Goal: Task Accomplishment & Management: Use online tool/utility

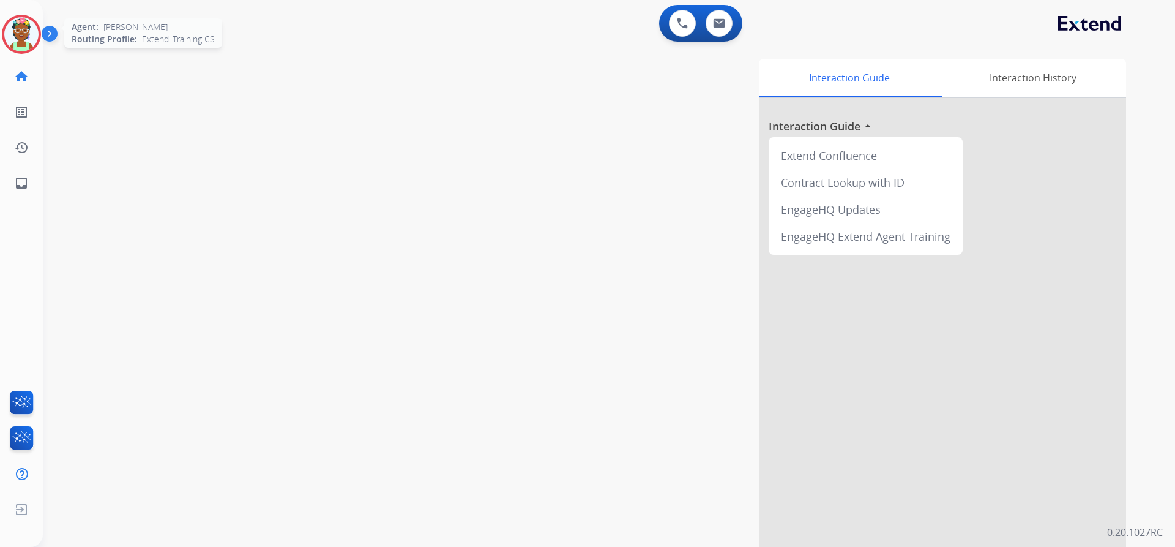
click at [26, 39] on img at bounding box center [21, 34] width 34 height 34
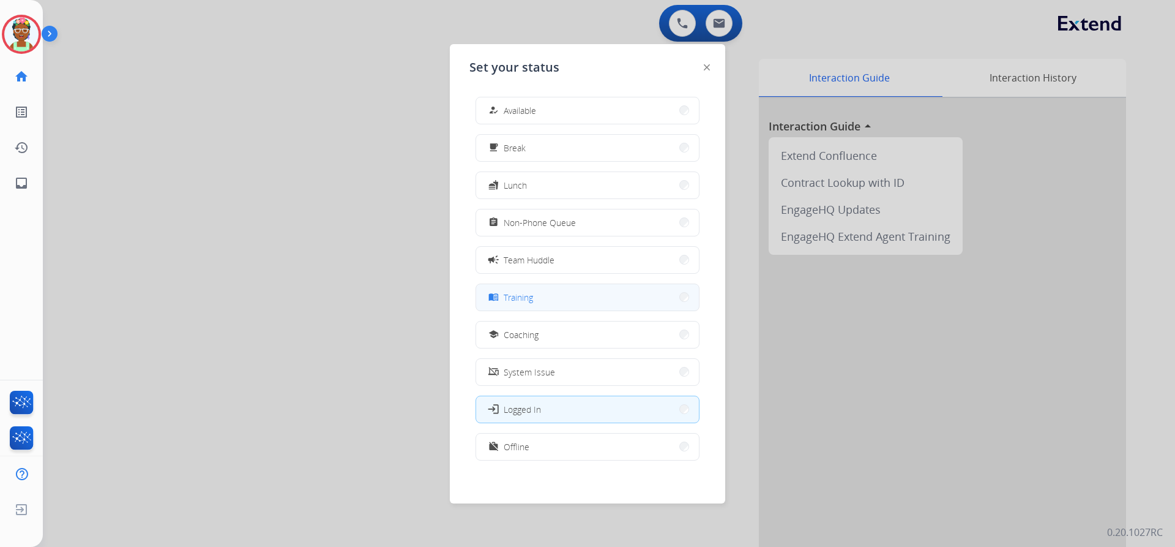
click at [561, 301] on button "menu_book Training" at bounding box center [587, 297] width 223 height 26
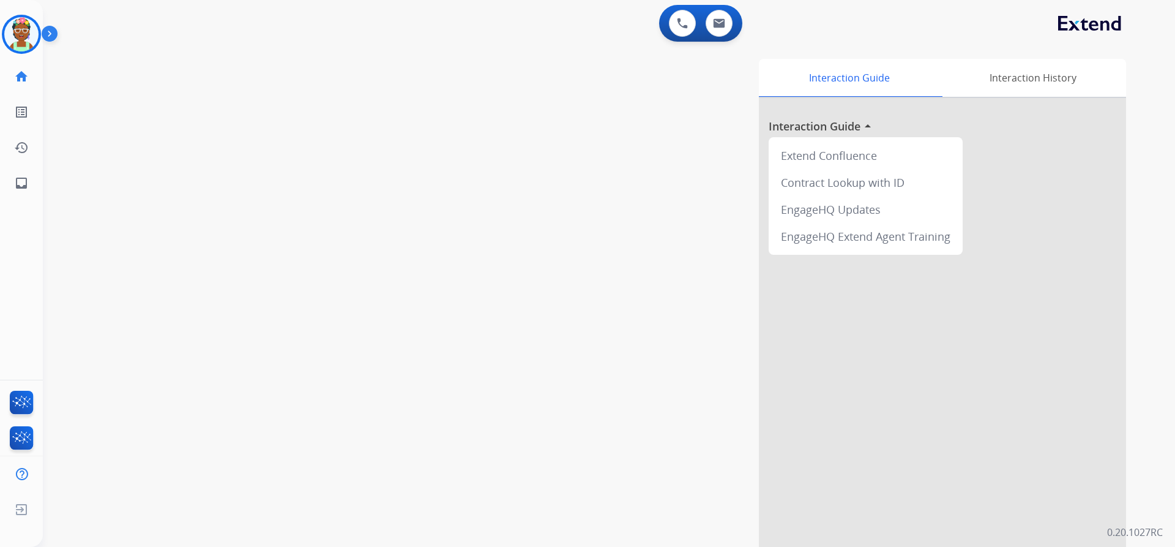
click at [406, 124] on div "Interaction Guide Interaction History Interaction Guide arrow_drop_up Extend Co…" at bounding box center [765, 307] width 721 height 496
click at [326, 86] on div "swap_horiz Break voice bridge close_fullscreen Connect 3-Way Call merge_type Se…" at bounding box center [594, 299] width 1103 height 511
click at [709, 26] on button at bounding box center [719, 23] width 27 height 27
select select "**********"
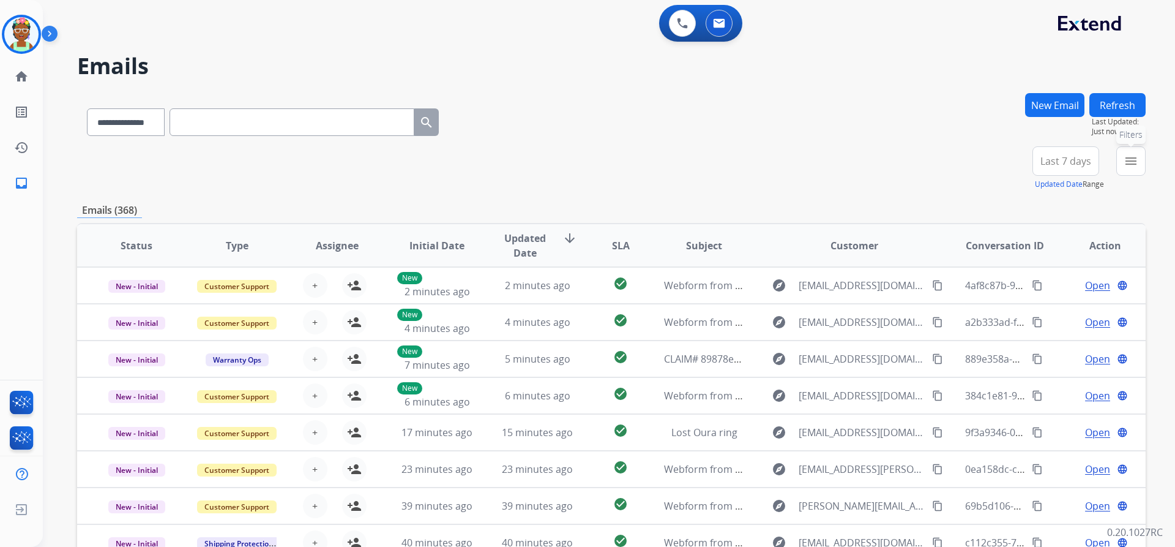
click at [1129, 155] on mat-icon "menu" at bounding box center [1131, 161] width 15 height 15
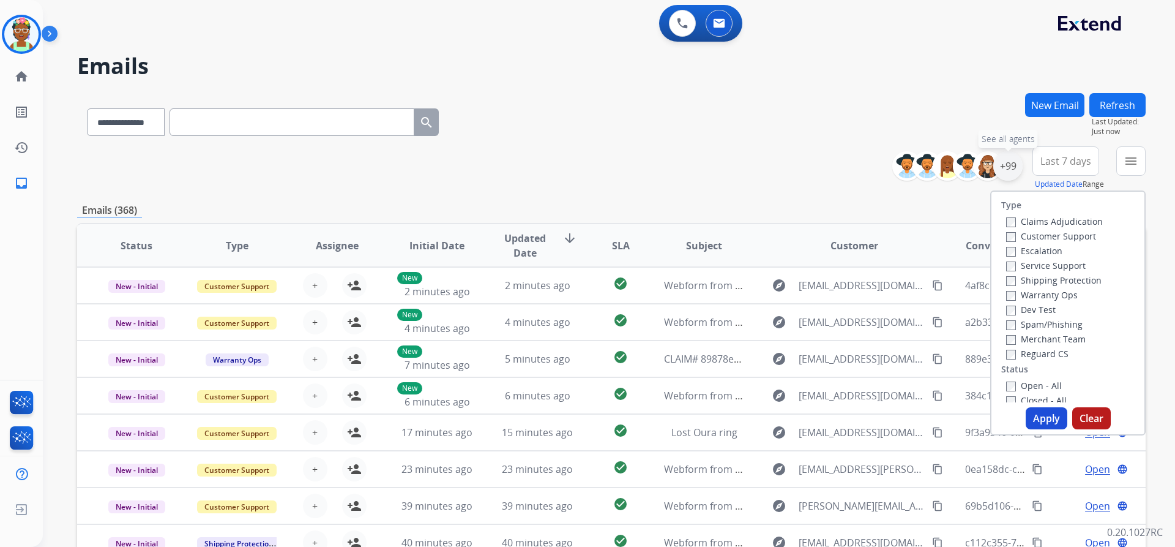
click at [1006, 165] on div "+99" at bounding box center [1007, 165] width 29 height 29
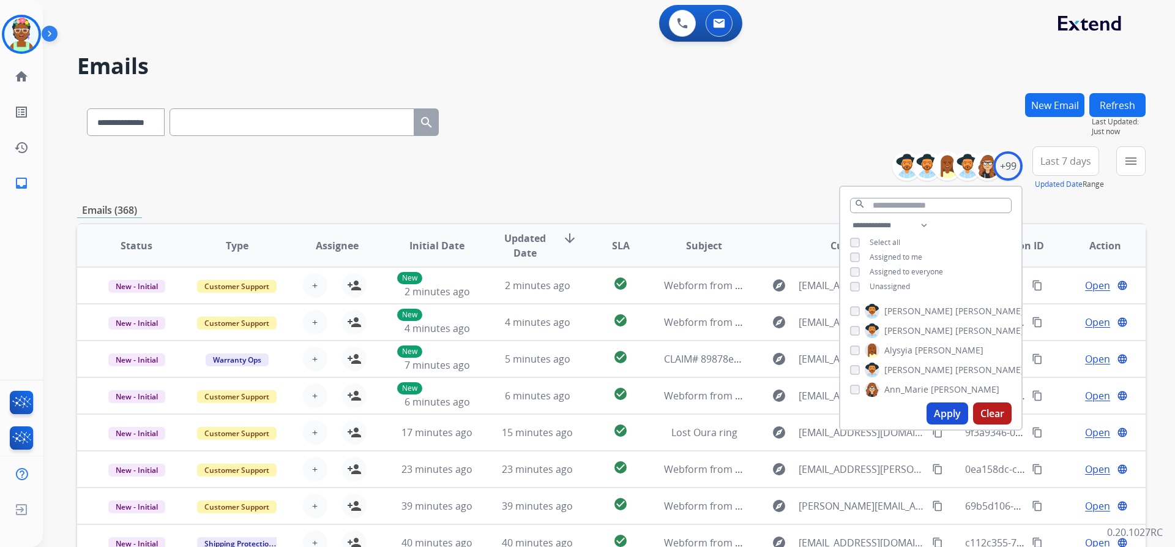
click at [941, 416] on button "Apply" at bounding box center [948, 413] width 42 height 22
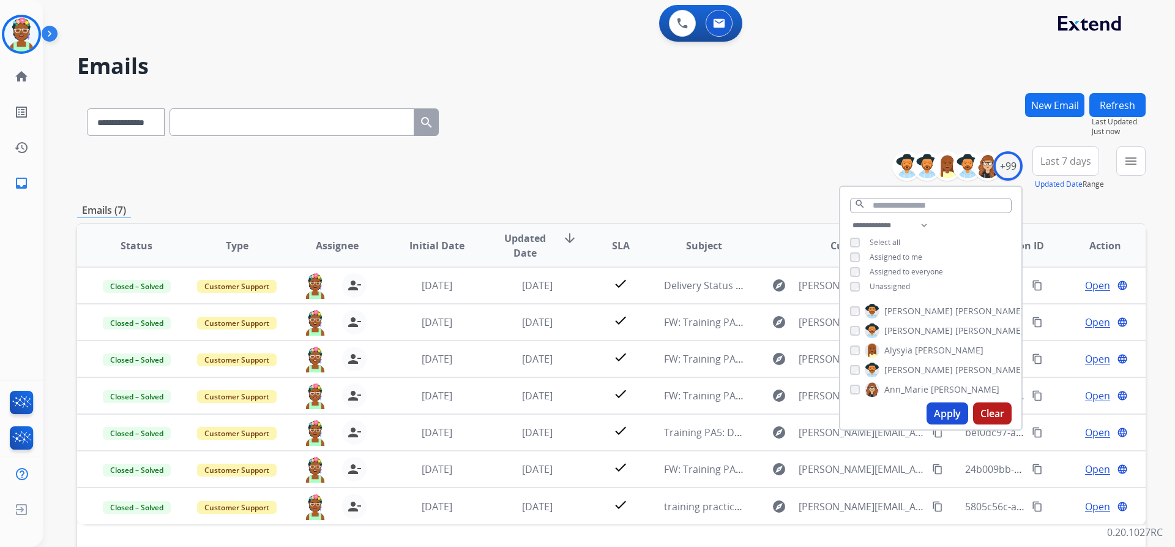
click at [793, 198] on div "**********" at bounding box center [611, 395] width 1069 height 604
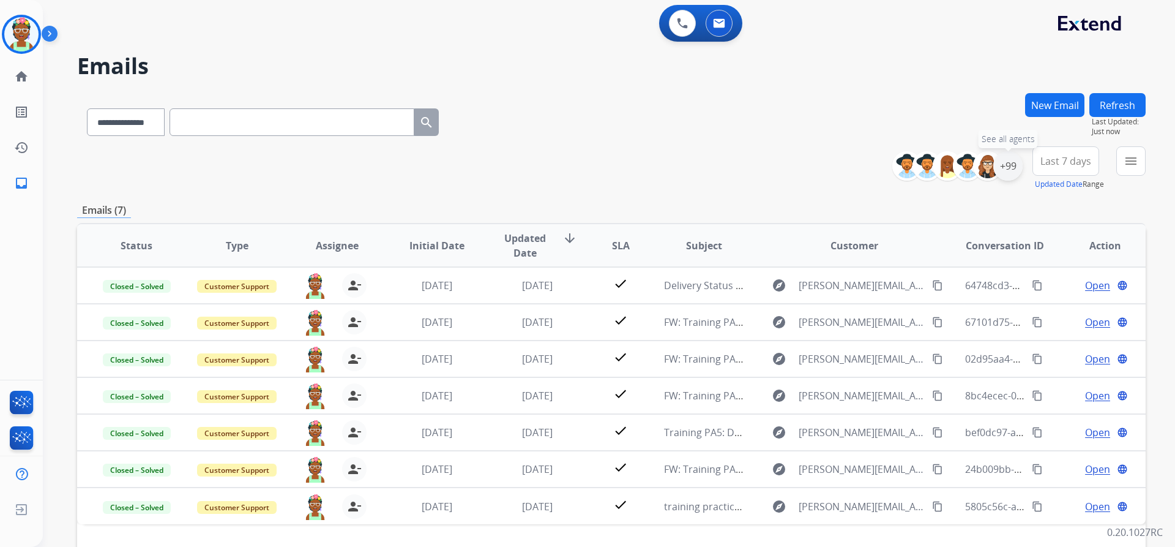
click at [997, 169] on div "+99" at bounding box center [1007, 165] width 29 height 29
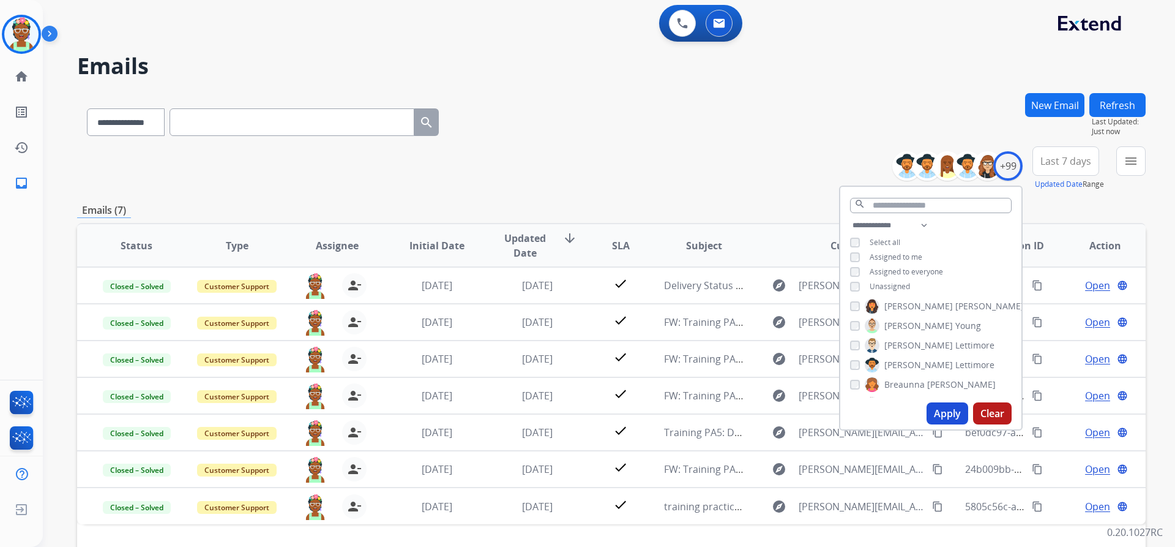
click at [1081, 163] on span "Last 7 days" at bounding box center [1066, 161] width 51 height 5
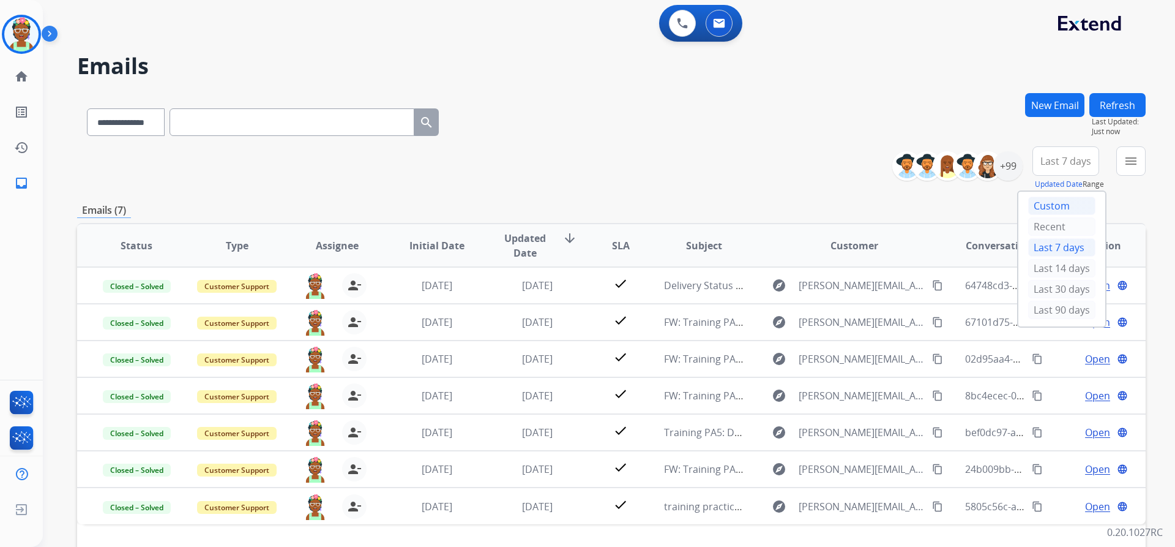
click at [1057, 201] on div "Custom" at bounding box center [1061, 205] width 67 height 18
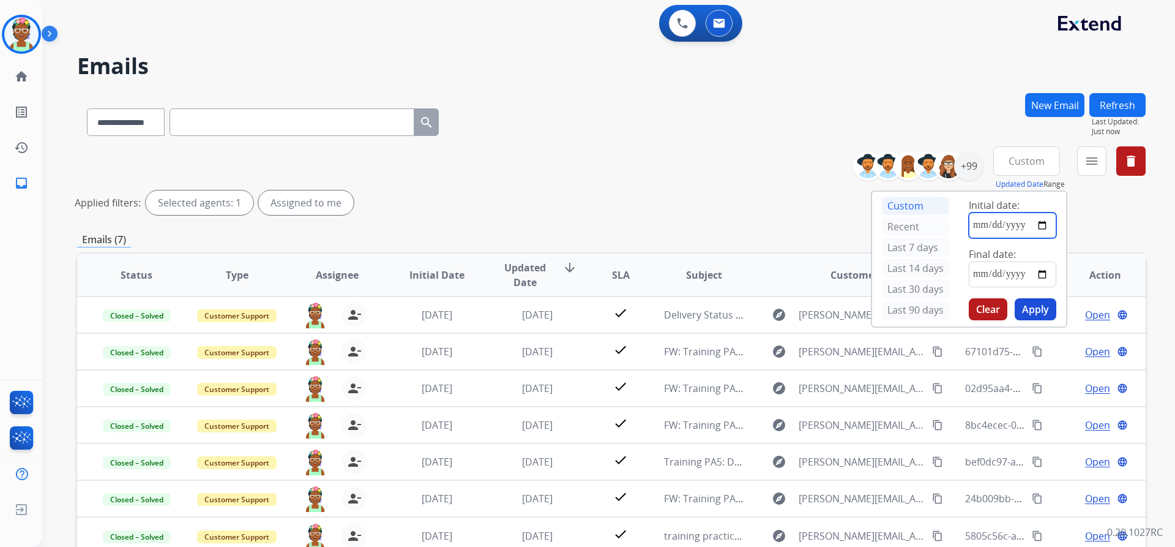
click at [969, 226] on input "date" at bounding box center [1013, 225] width 88 height 26
type input "**********"
click at [969, 275] on input "date" at bounding box center [1013, 274] width 88 height 26
type input "**********"
click at [1027, 304] on button "Apply" at bounding box center [1036, 309] width 42 height 22
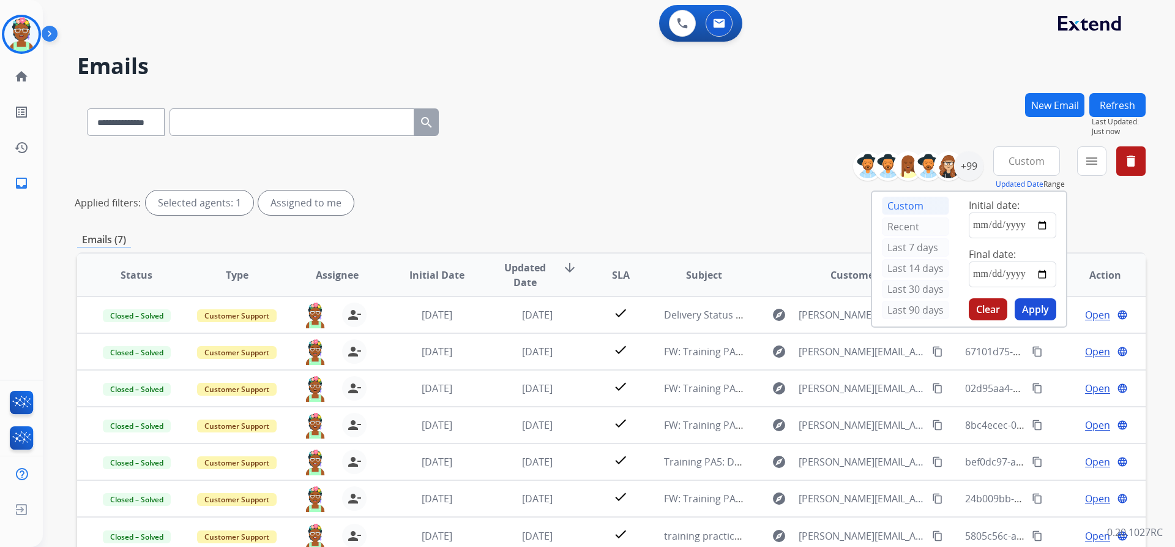
click at [1110, 229] on div "**********" at bounding box center [611, 409] width 1069 height 633
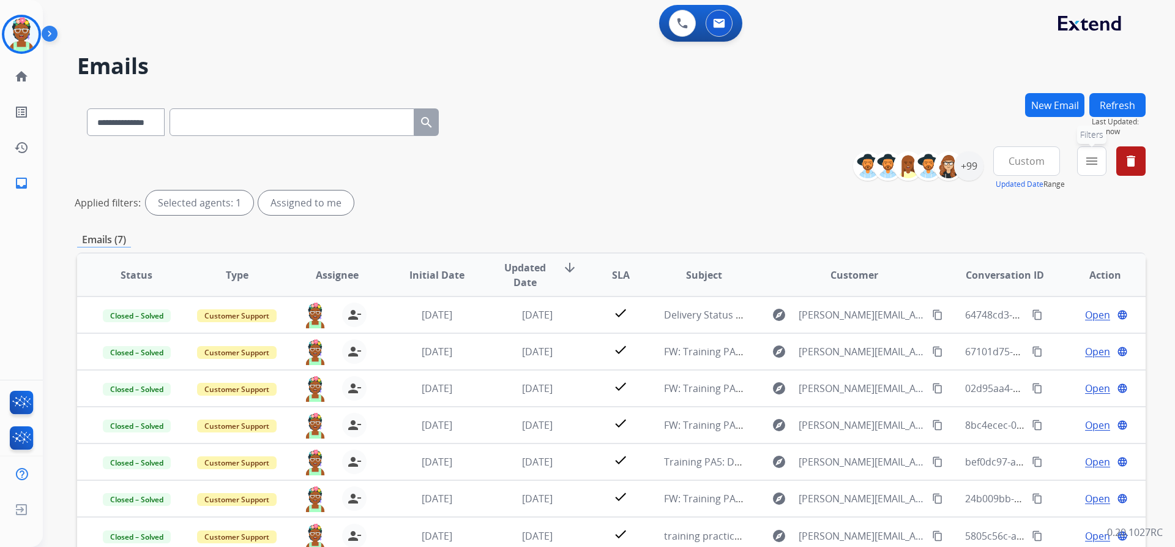
click at [1093, 159] on mat-icon "menu" at bounding box center [1092, 161] width 15 height 15
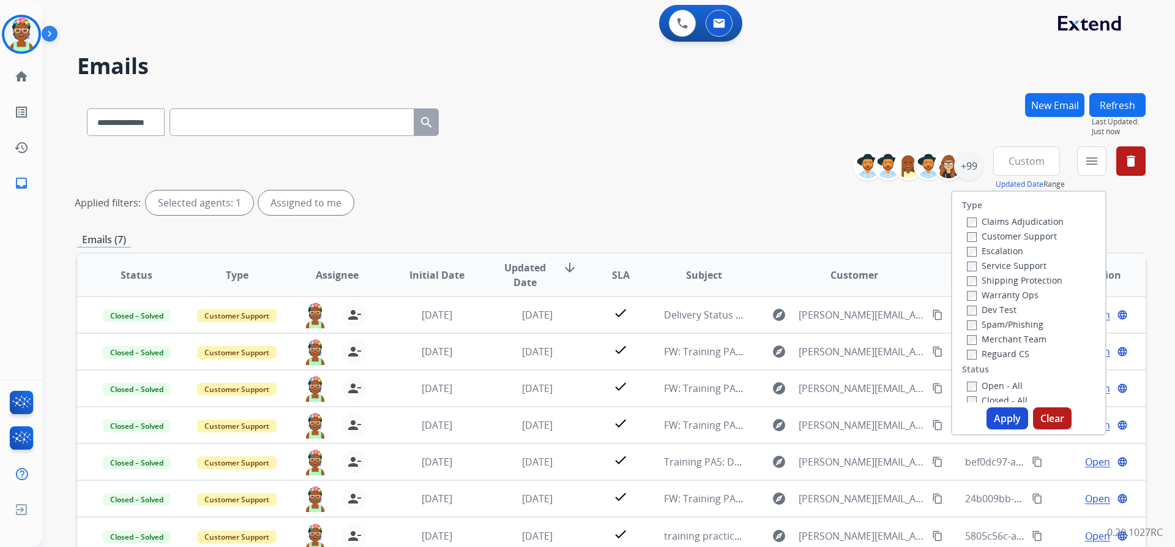
click at [1011, 384] on label "Open - All" at bounding box center [995, 386] width 56 height 12
click at [1006, 413] on button "Apply" at bounding box center [1008, 418] width 42 height 22
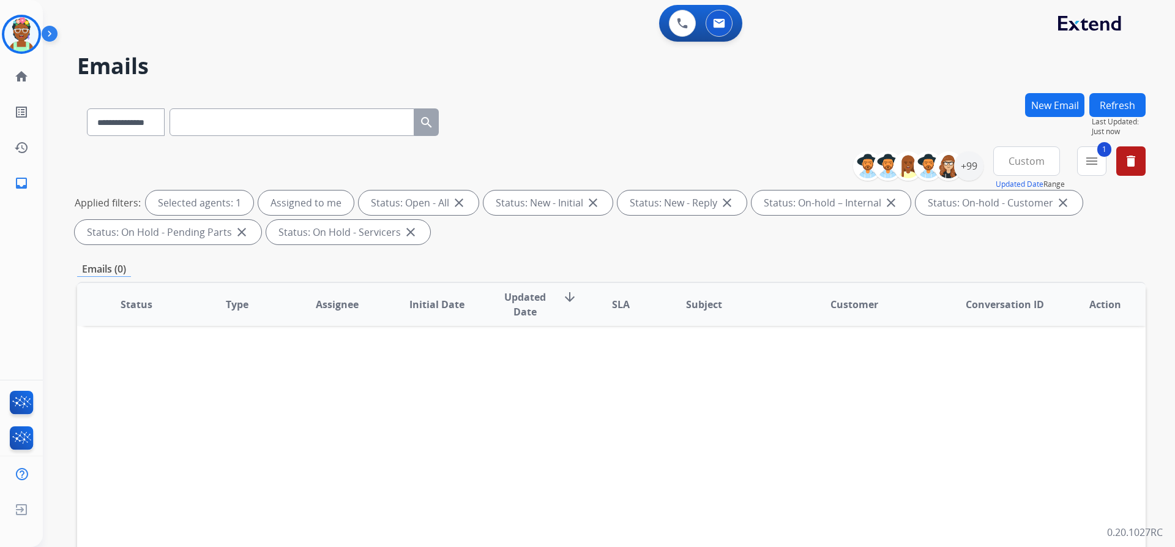
click at [1028, 122] on div "New Email" at bounding box center [1054, 119] width 59 height 53
click at [1081, 159] on button "1 menu Filters" at bounding box center [1091, 160] width 29 height 29
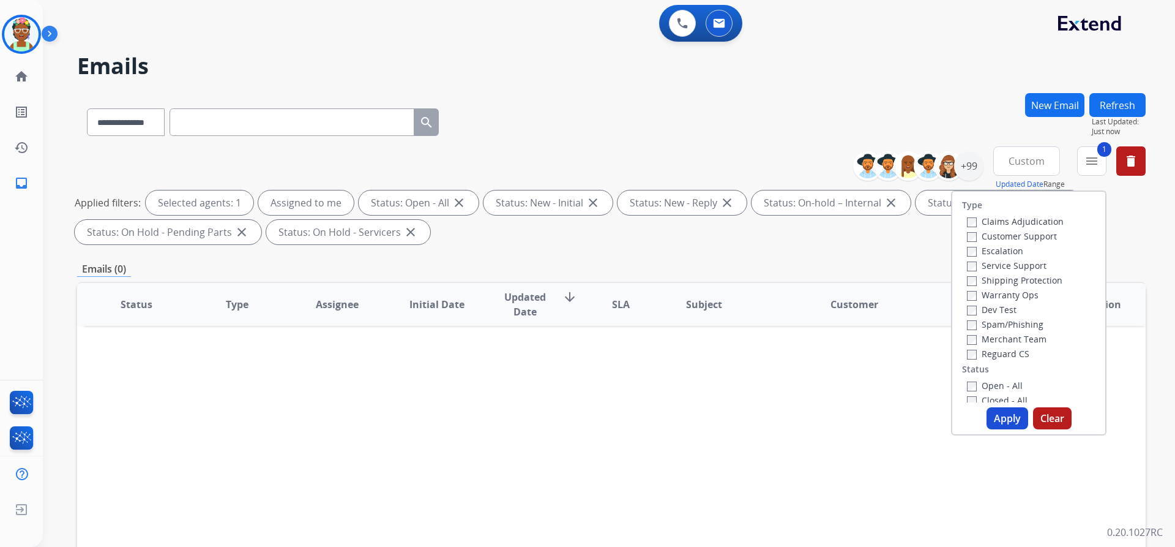
click at [1023, 234] on label "Customer Support" at bounding box center [1012, 236] width 90 height 12
click at [1008, 420] on button "Apply" at bounding box center [1008, 418] width 42 height 22
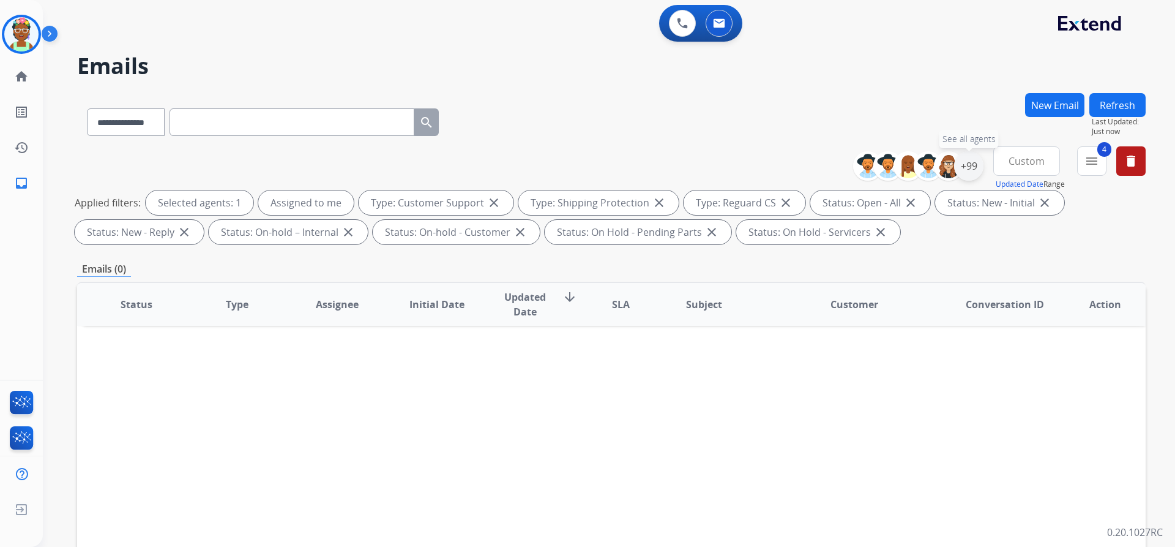
click at [959, 163] on div "+99" at bounding box center [968, 165] width 29 height 29
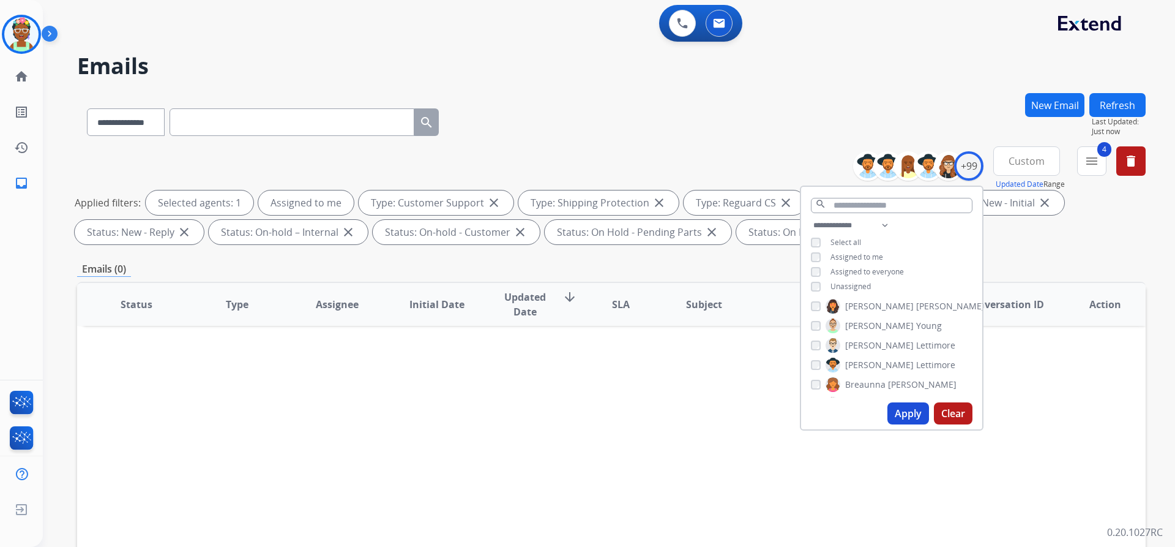
click at [915, 419] on button "Apply" at bounding box center [909, 413] width 42 height 22
click at [847, 62] on h2 "Emails" at bounding box center [611, 66] width 1069 height 24
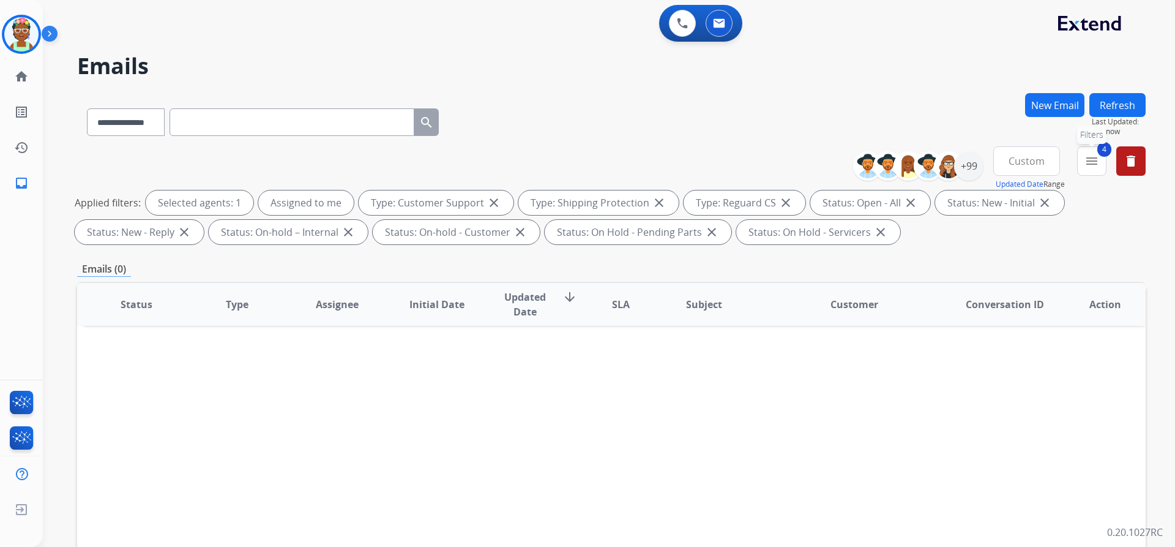
drag, startPoint x: 1096, startPoint y: 167, endPoint x: 1098, endPoint y: 182, distance: 15.4
click at [1096, 168] on button "4 menu Filters" at bounding box center [1091, 160] width 29 height 29
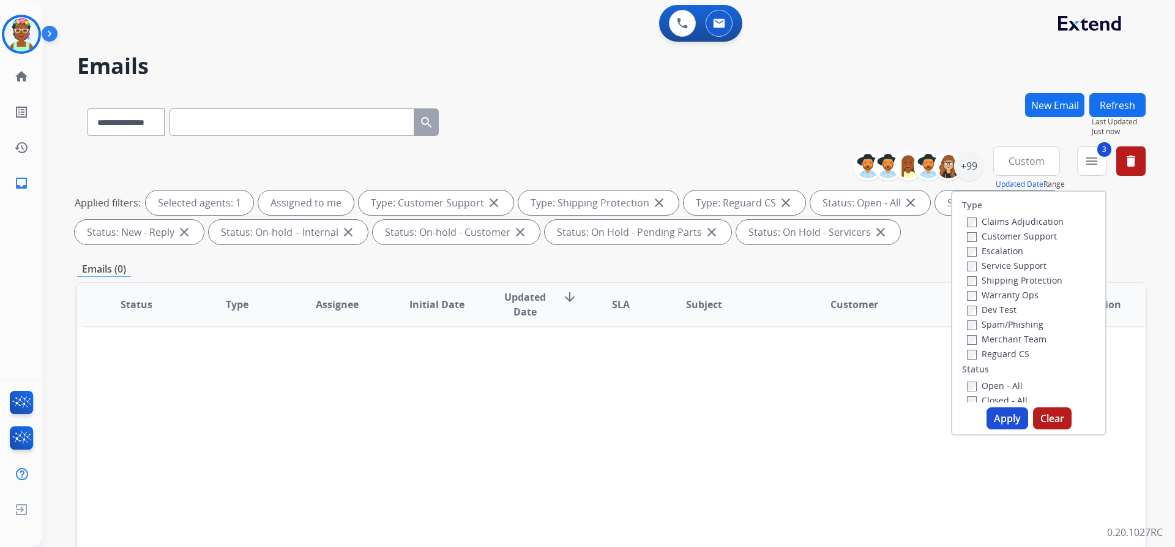
click at [967, 242] on div "Customer Support" at bounding box center [1015, 235] width 97 height 15
drag, startPoint x: 1053, startPoint y: 425, endPoint x: 1052, endPoint y: 417, distance: 8.7
click at [1053, 425] on button "Clear" at bounding box center [1052, 418] width 39 height 22
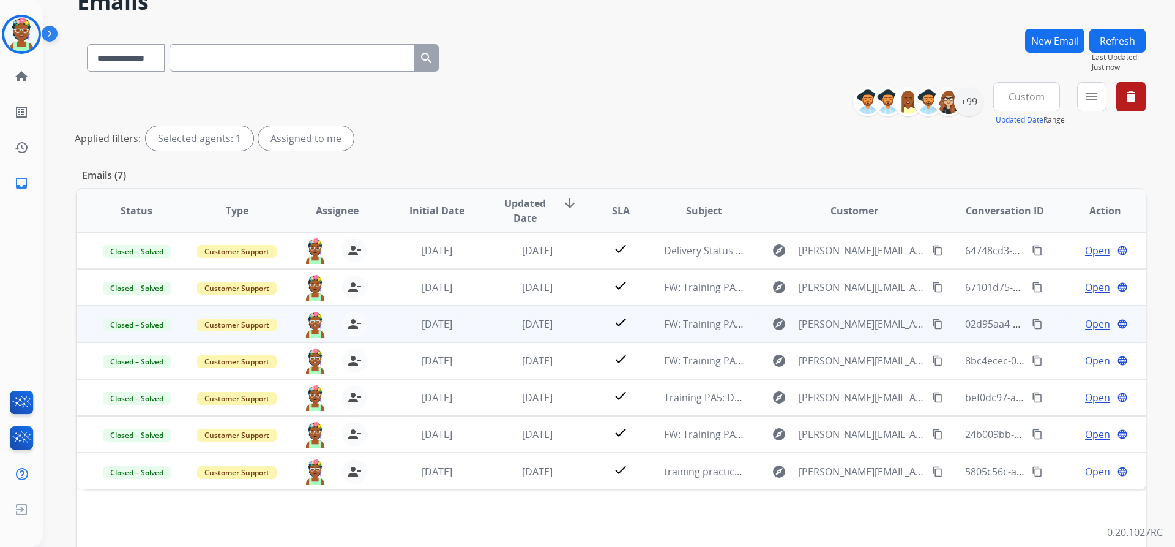
scroll to position [61, 0]
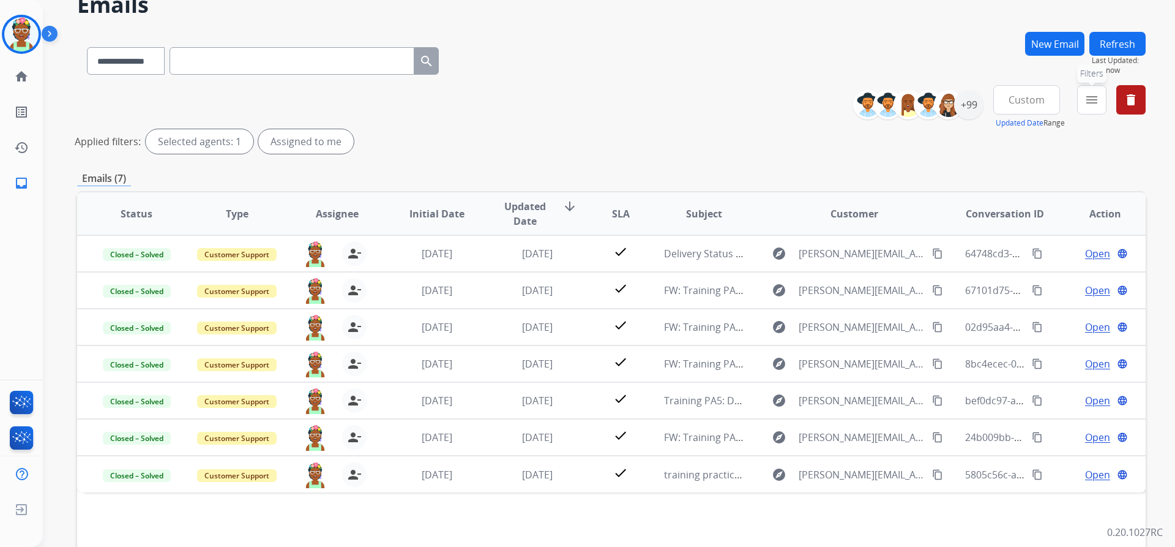
click at [1096, 108] on button "menu Filters" at bounding box center [1091, 99] width 29 height 29
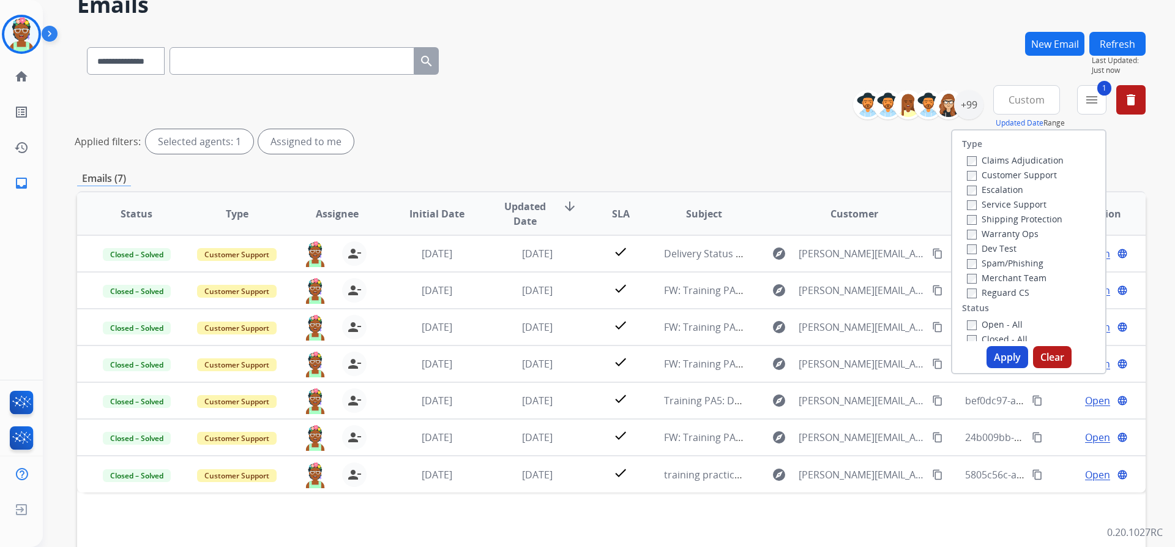
click at [1003, 358] on button "Apply" at bounding box center [1008, 357] width 42 height 22
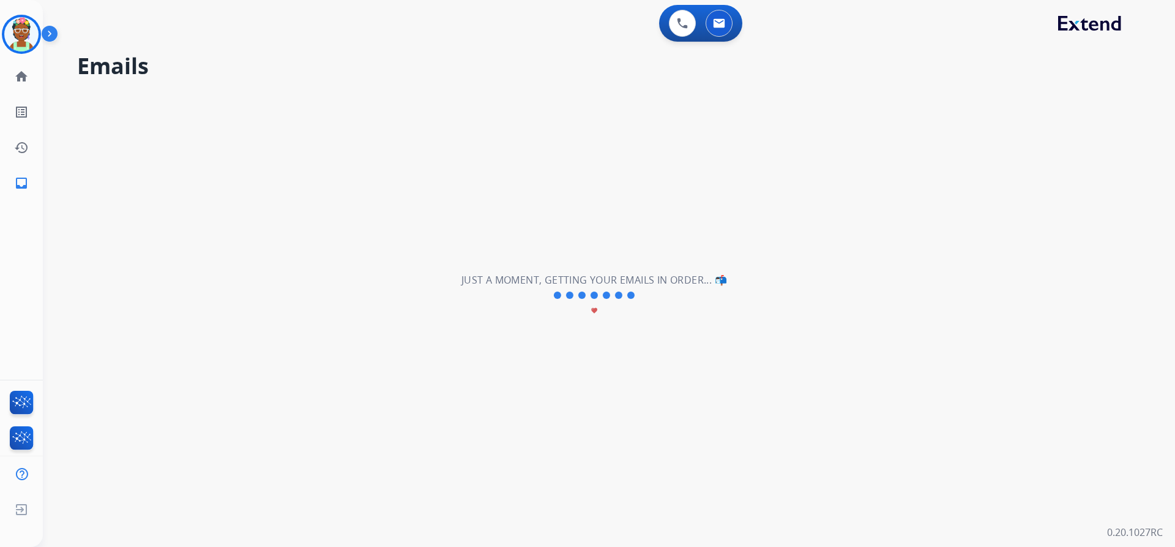
scroll to position [0, 0]
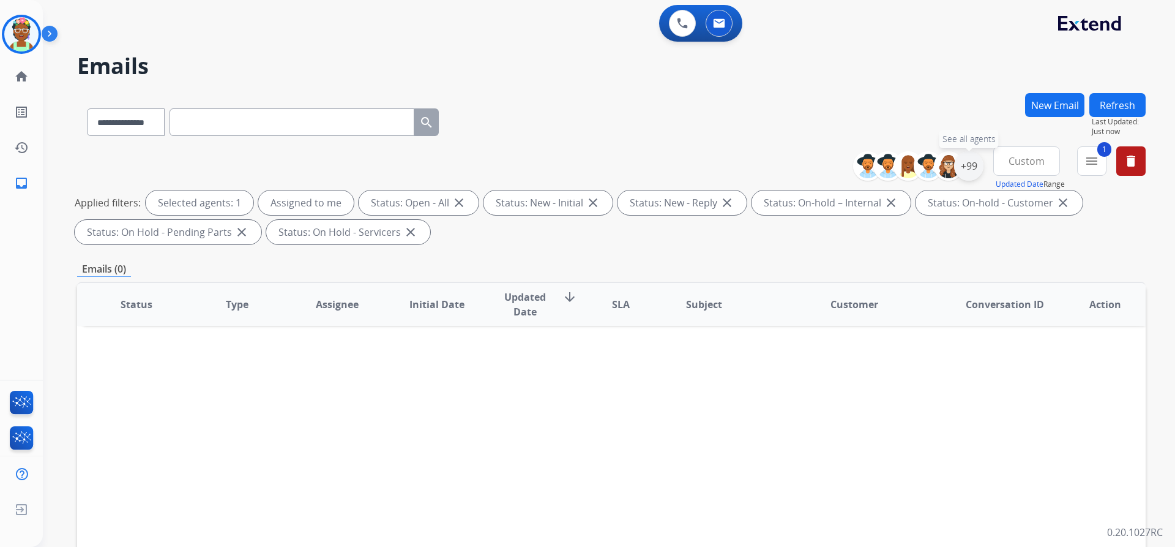
click at [974, 159] on div "+99" at bounding box center [968, 165] width 29 height 29
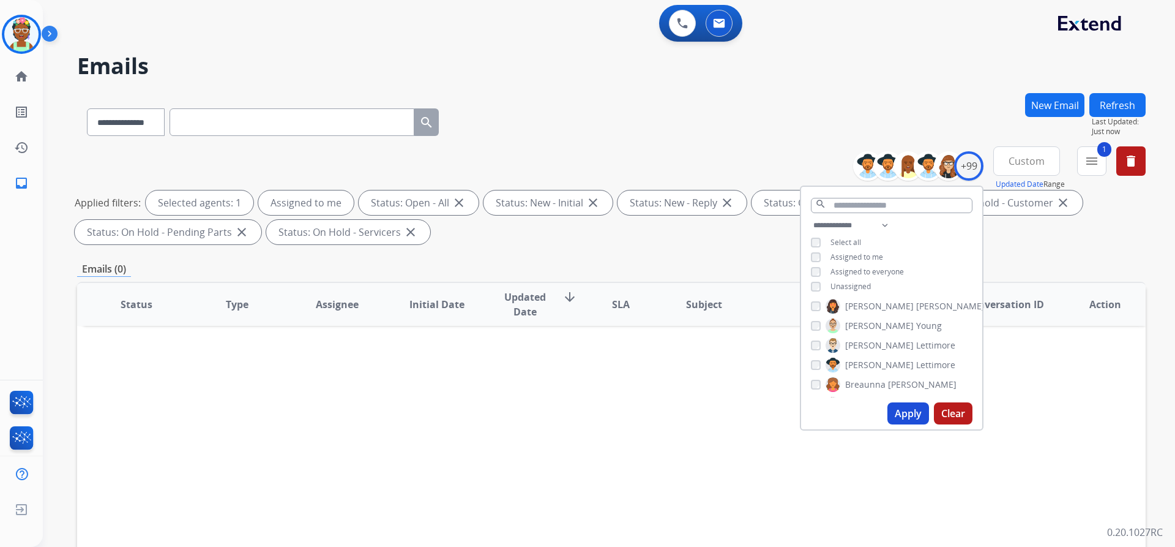
click at [892, 414] on button "Apply" at bounding box center [909, 413] width 42 height 22
click at [1021, 154] on button "Custom" at bounding box center [1026, 160] width 67 height 29
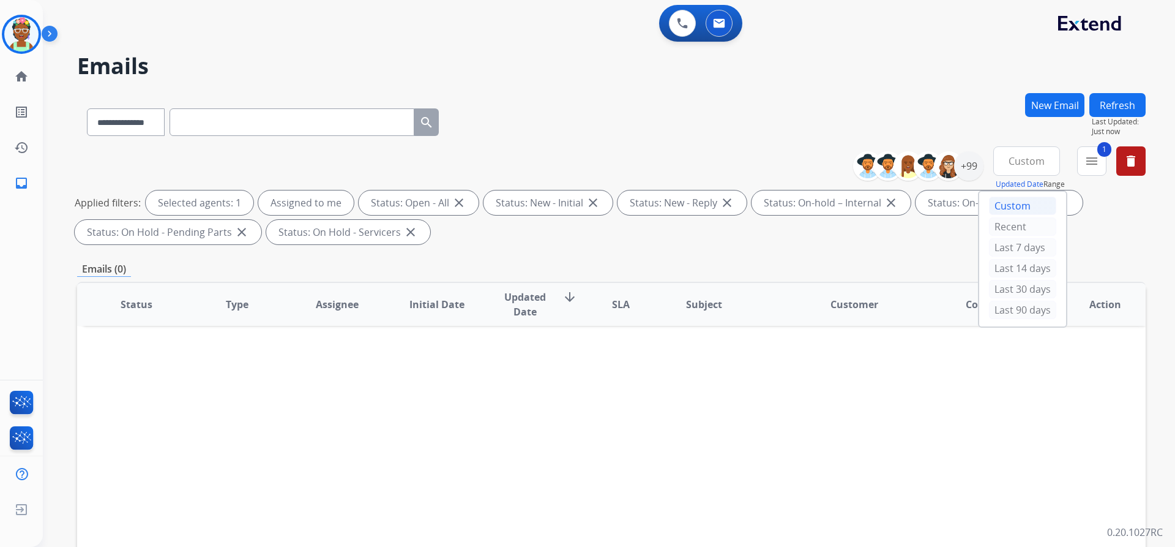
click at [994, 200] on div "Custom" at bounding box center [1022, 205] width 67 height 18
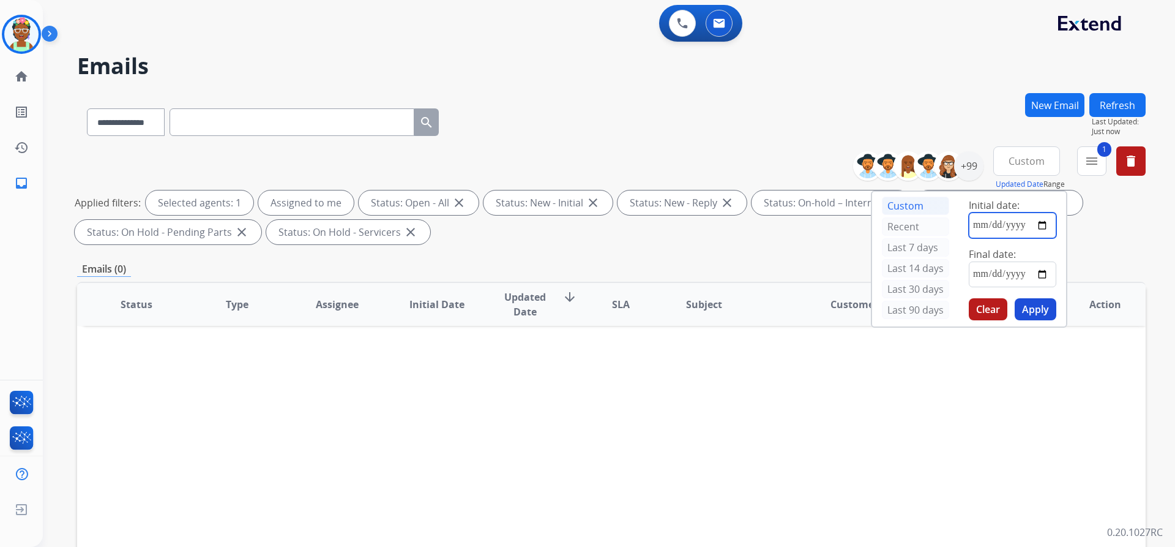
click at [1044, 221] on input "date" at bounding box center [1013, 225] width 88 height 26
type input "**********"
click at [1044, 271] on input "date" at bounding box center [1013, 274] width 88 height 26
type input "**********"
click at [1032, 307] on button "Apply" at bounding box center [1036, 309] width 42 height 22
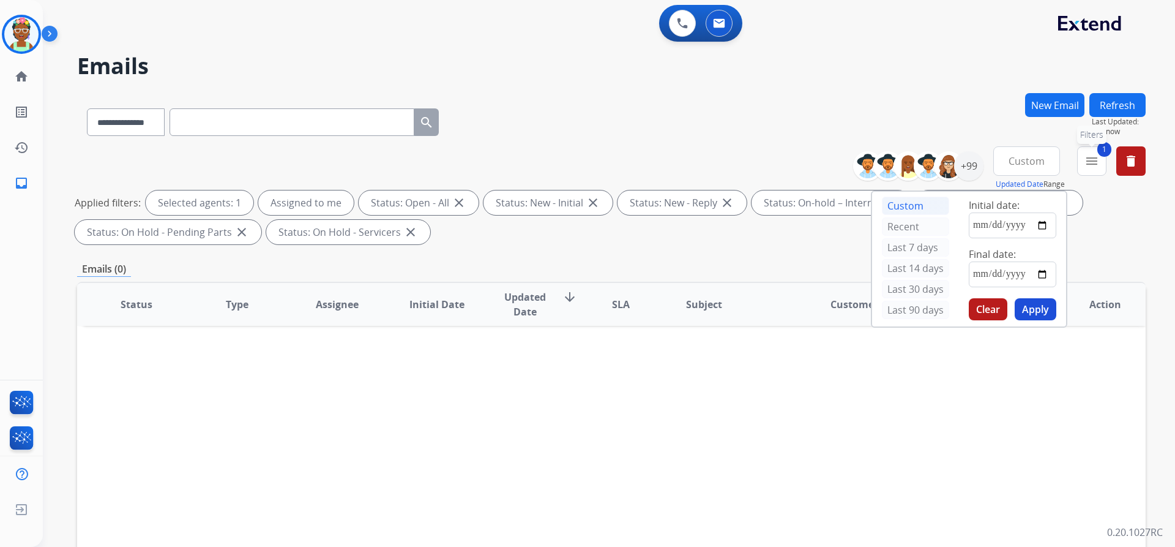
click at [1092, 159] on mat-icon "menu" at bounding box center [1092, 161] width 15 height 15
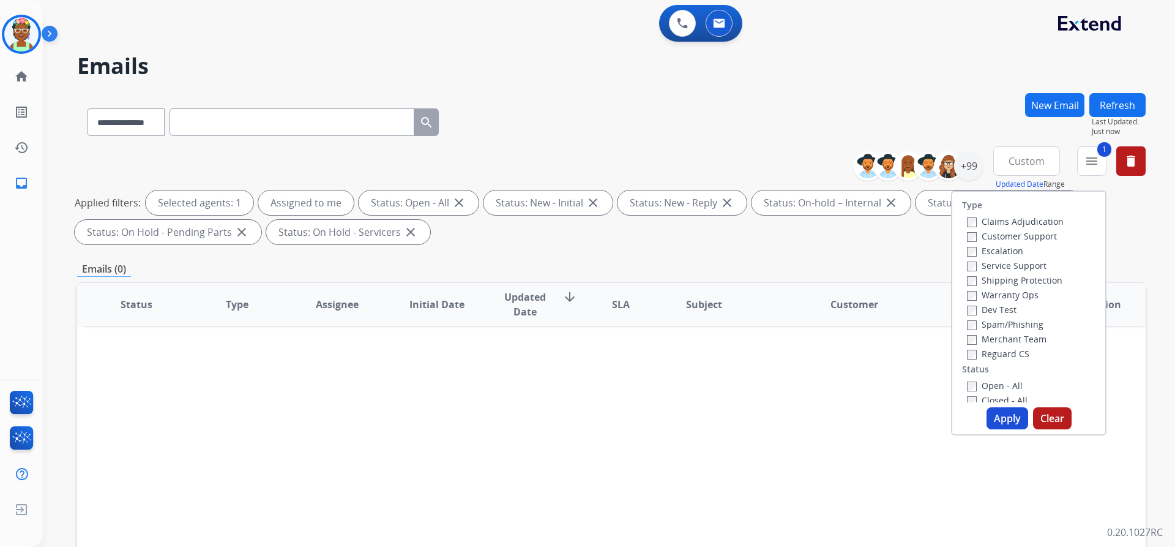
click at [999, 417] on button "Apply" at bounding box center [1008, 418] width 42 height 22
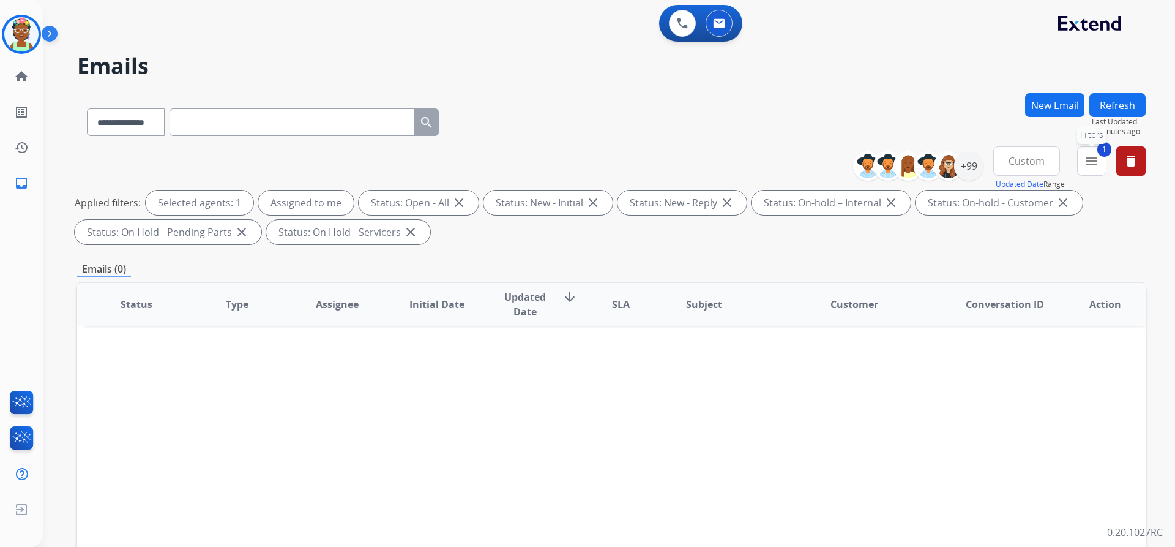
click at [1090, 165] on mat-icon "menu" at bounding box center [1092, 161] width 15 height 15
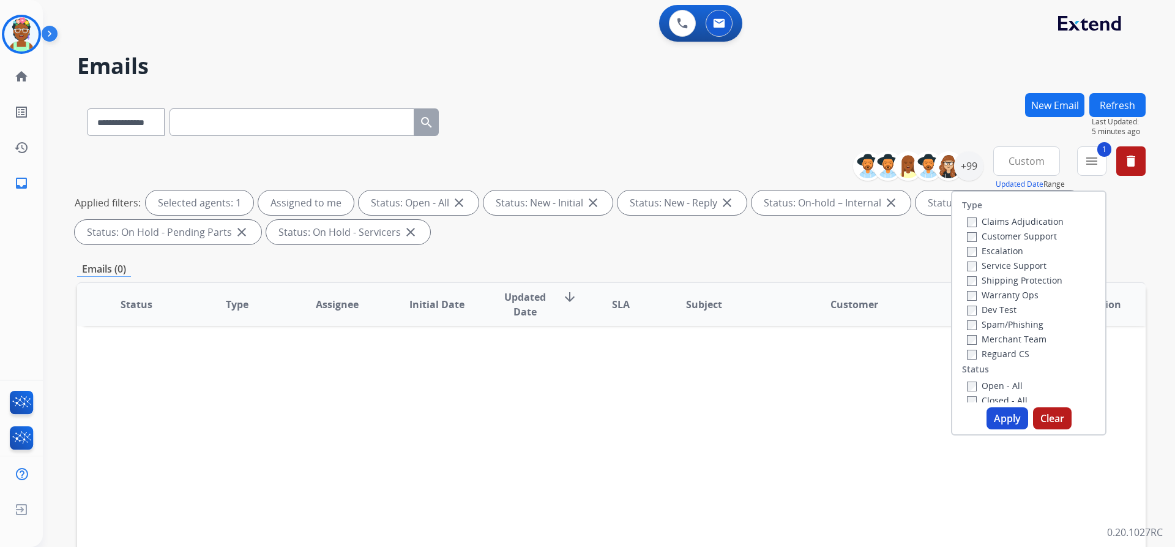
click at [867, 108] on div "**********" at bounding box center [611, 119] width 1069 height 53
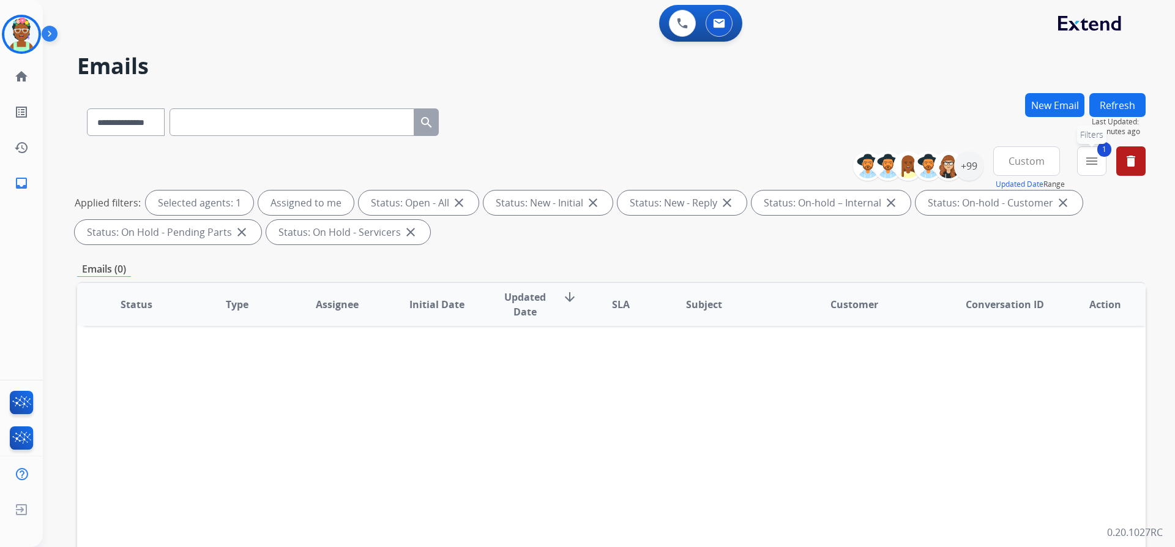
click at [1085, 171] on button "1 menu Filters" at bounding box center [1091, 160] width 29 height 29
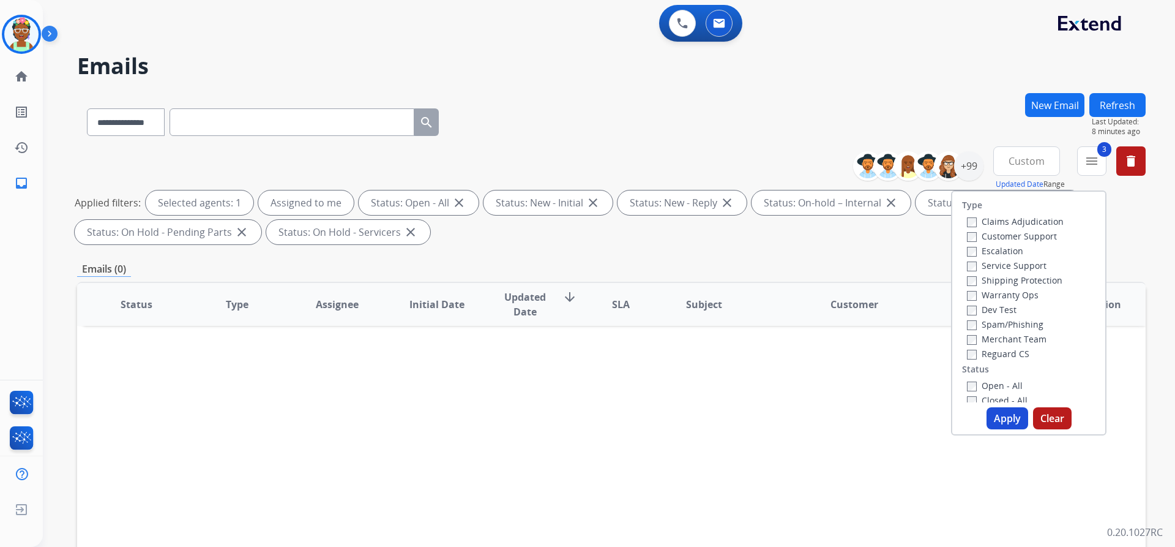
click at [939, 256] on div "**********" at bounding box center [611, 424] width 1069 height 662
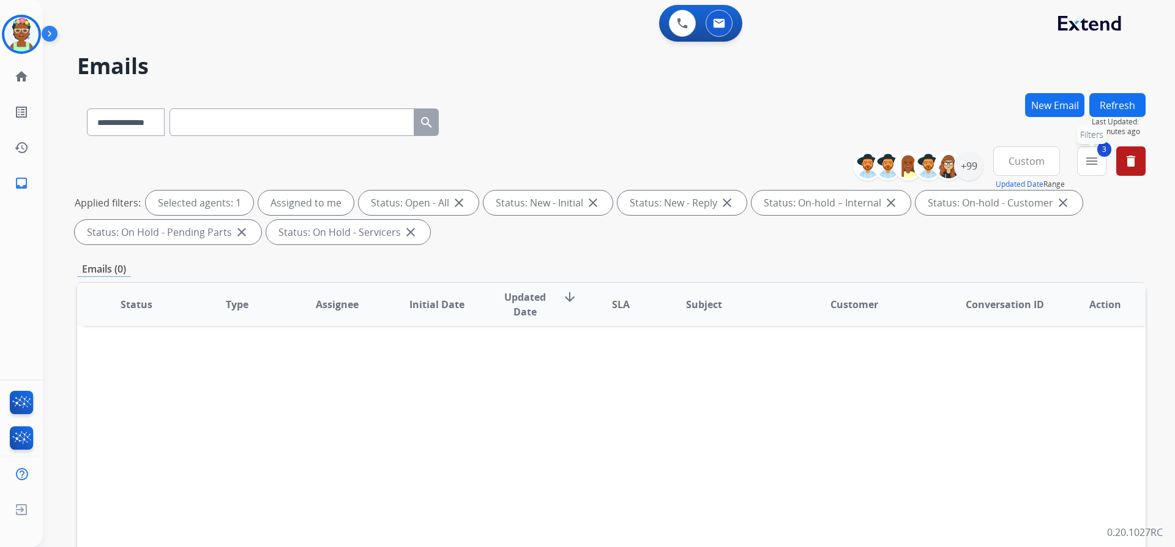
click at [1088, 154] on mat-icon "menu" at bounding box center [1092, 161] width 15 height 15
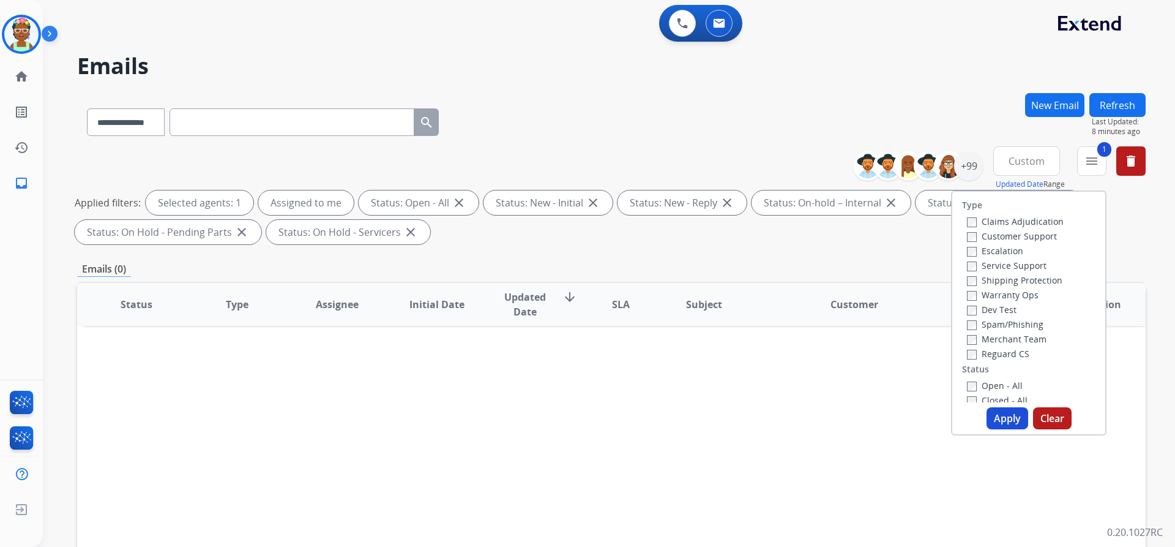
click at [998, 422] on button "Apply" at bounding box center [1008, 418] width 42 height 22
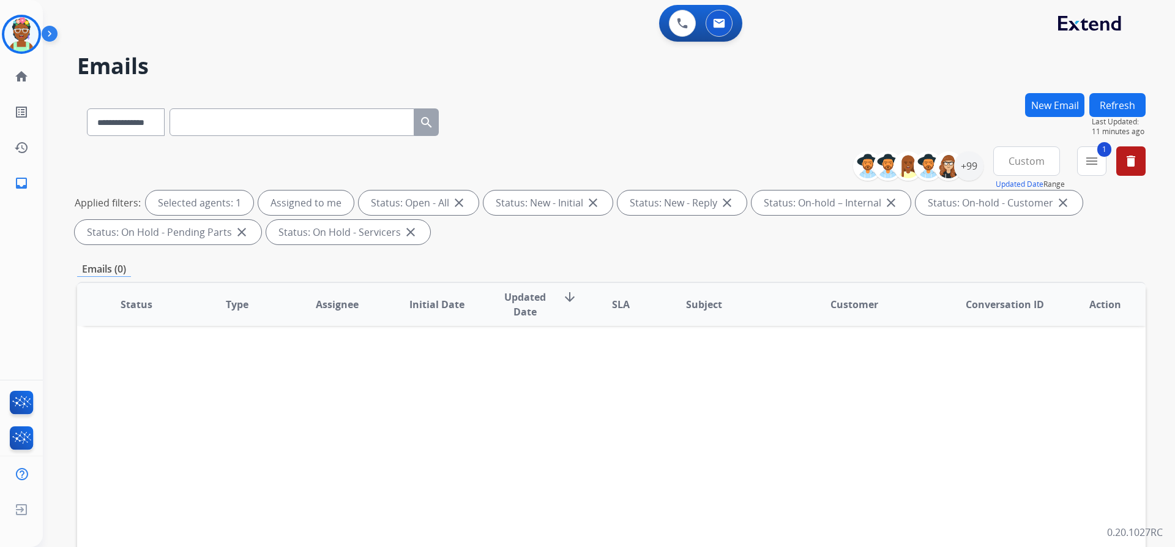
click at [872, 32] on div "0 Voice Interactions 0 Email Interactions" at bounding box center [602, 24] width 1088 height 39
click at [1034, 100] on button "New Email" at bounding box center [1054, 105] width 59 height 24
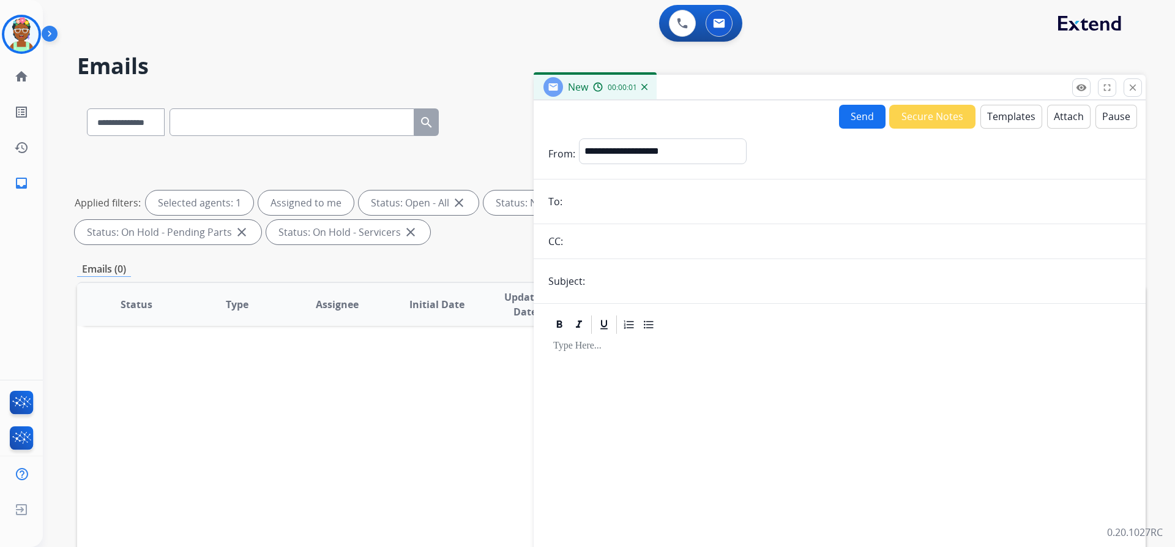
click at [981, 118] on button "Templates" at bounding box center [1012, 117] width 62 height 24
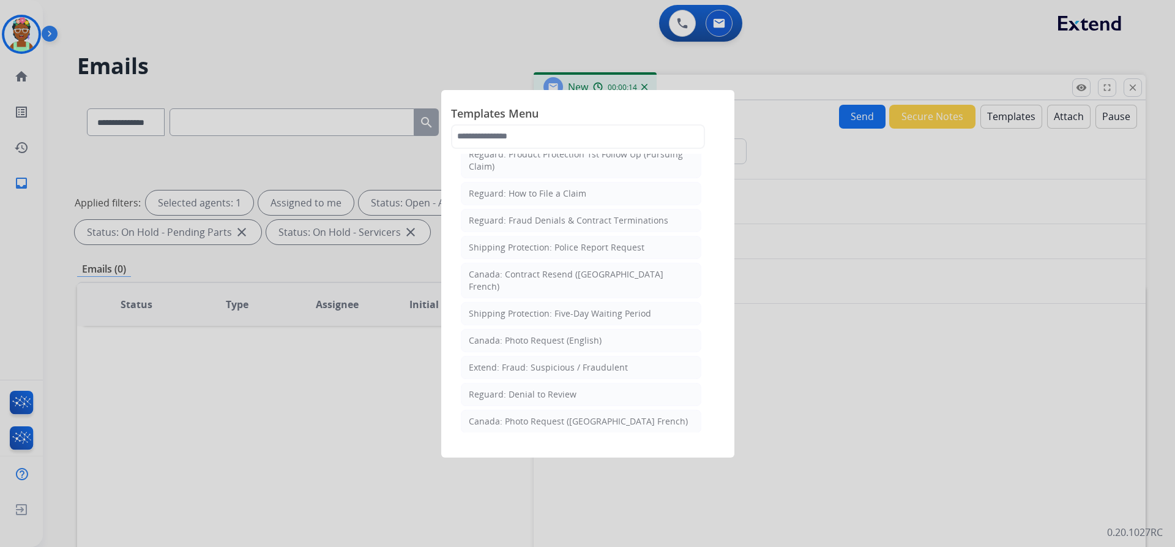
scroll to position [1344, 0]
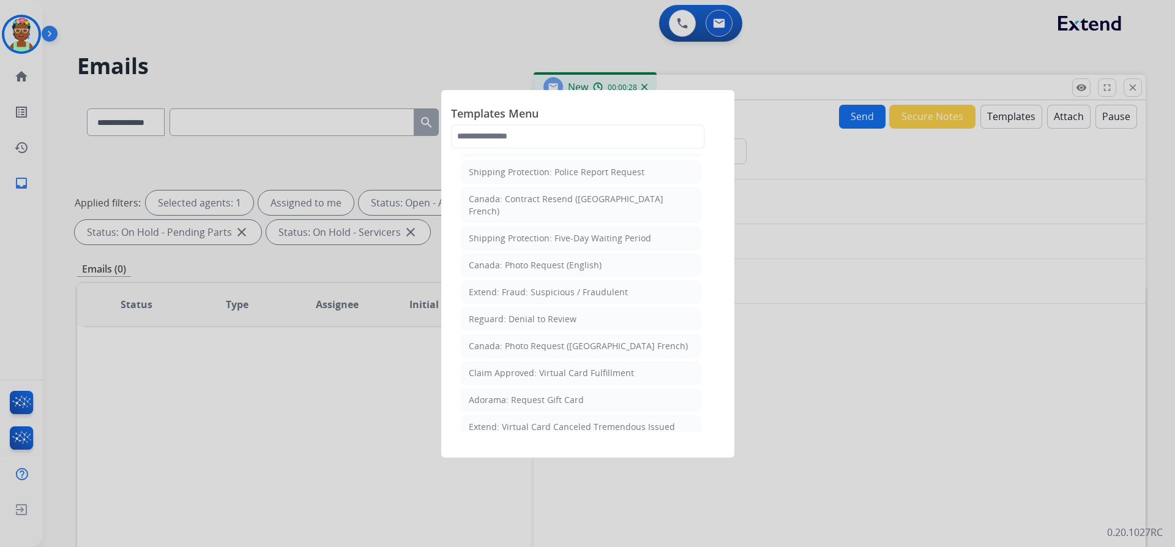
click at [608, 434] on div "Templates Menu Product Protection: Wheel/Tire Photo Request [GEOGRAPHIC_DATA]: …" at bounding box center [587, 273] width 293 height 367
click at [751, 392] on div at bounding box center [587, 273] width 1175 height 547
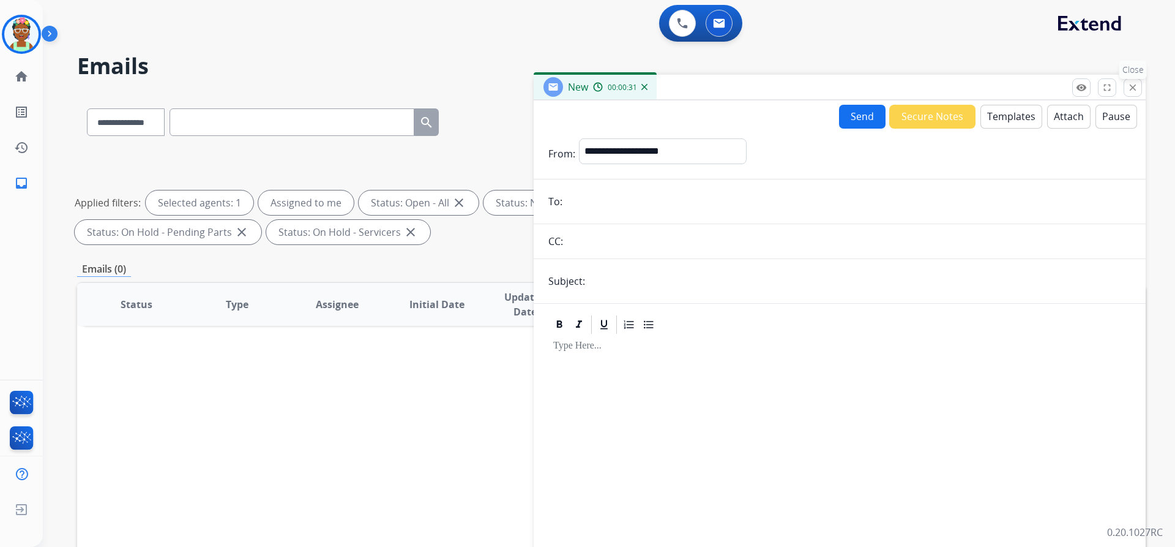
click at [1132, 94] on button "close Close" at bounding box center [1133, 87] width 18 height 18
